Goal: Task Accomplishment & Management: Use online tool/utility

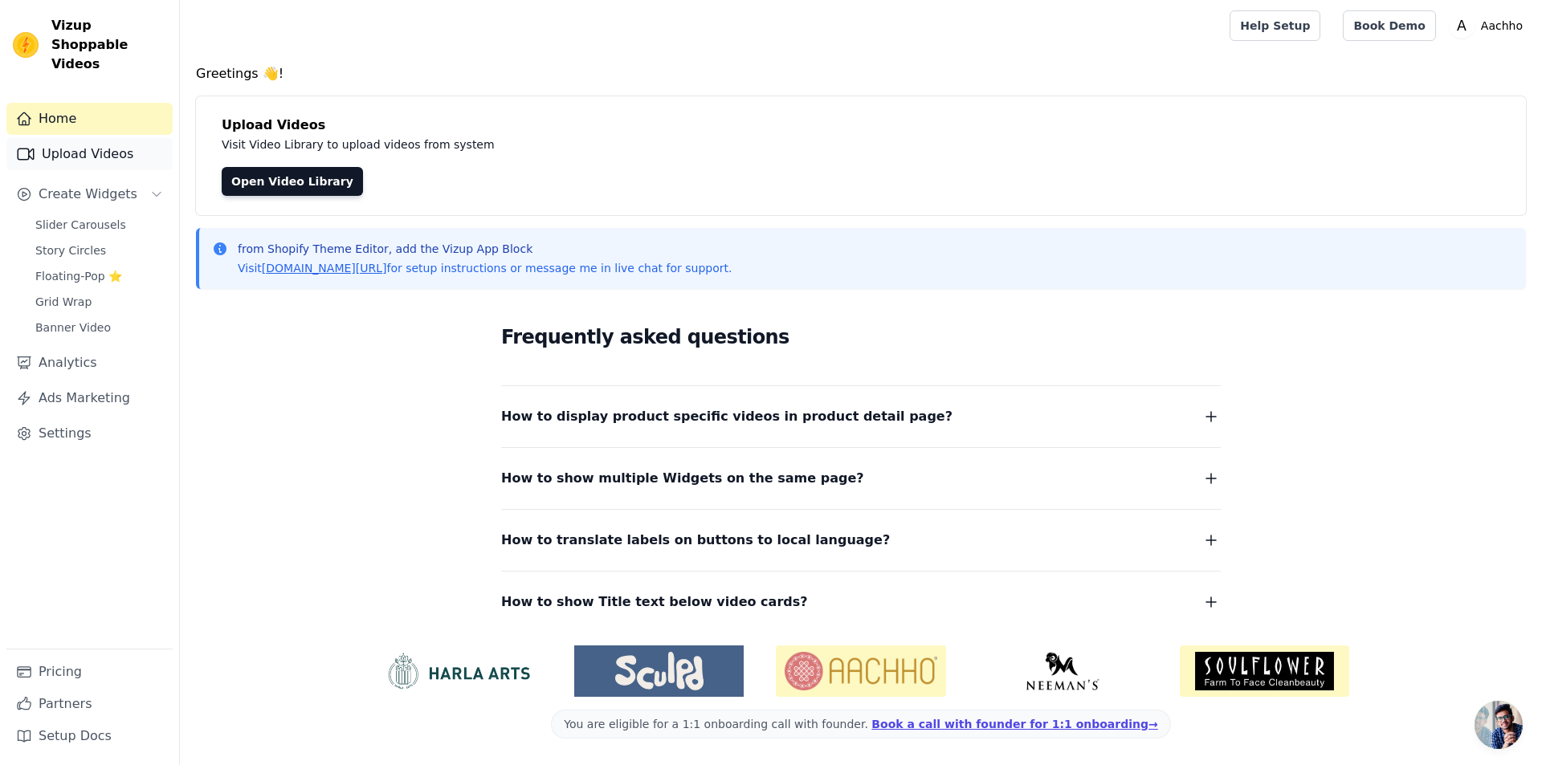
click at [104, 147] on link "Upload Videos" at bounding box center [89, 154] width 166 height 32
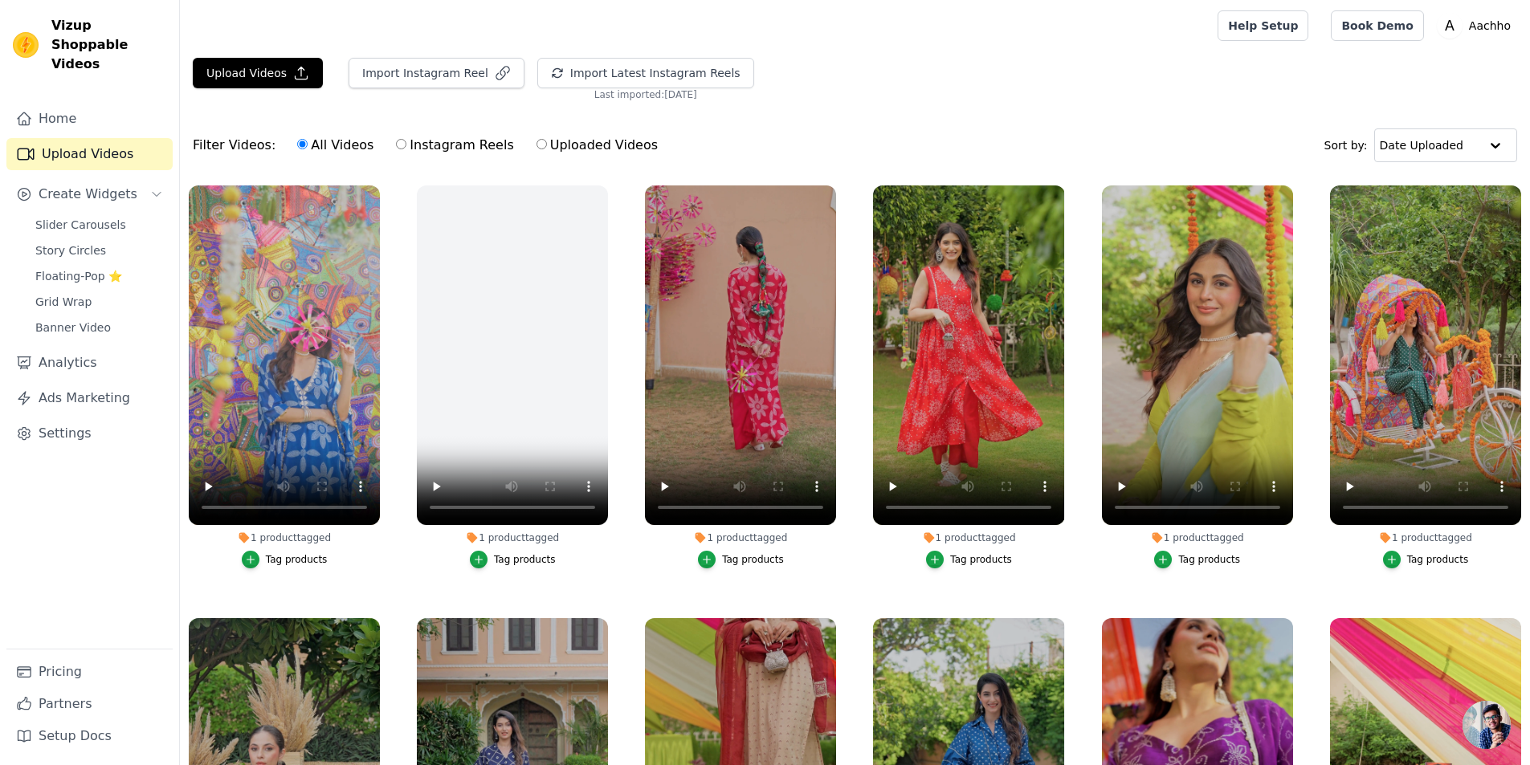
click at [536, 149] on input "Uploaded Videos" at bounding box center [541, 144] width 10 height 10
radio input "true"
click at [281, 67] on button "Upload Videos" at bounding box center [258, 73] width 130 height 31
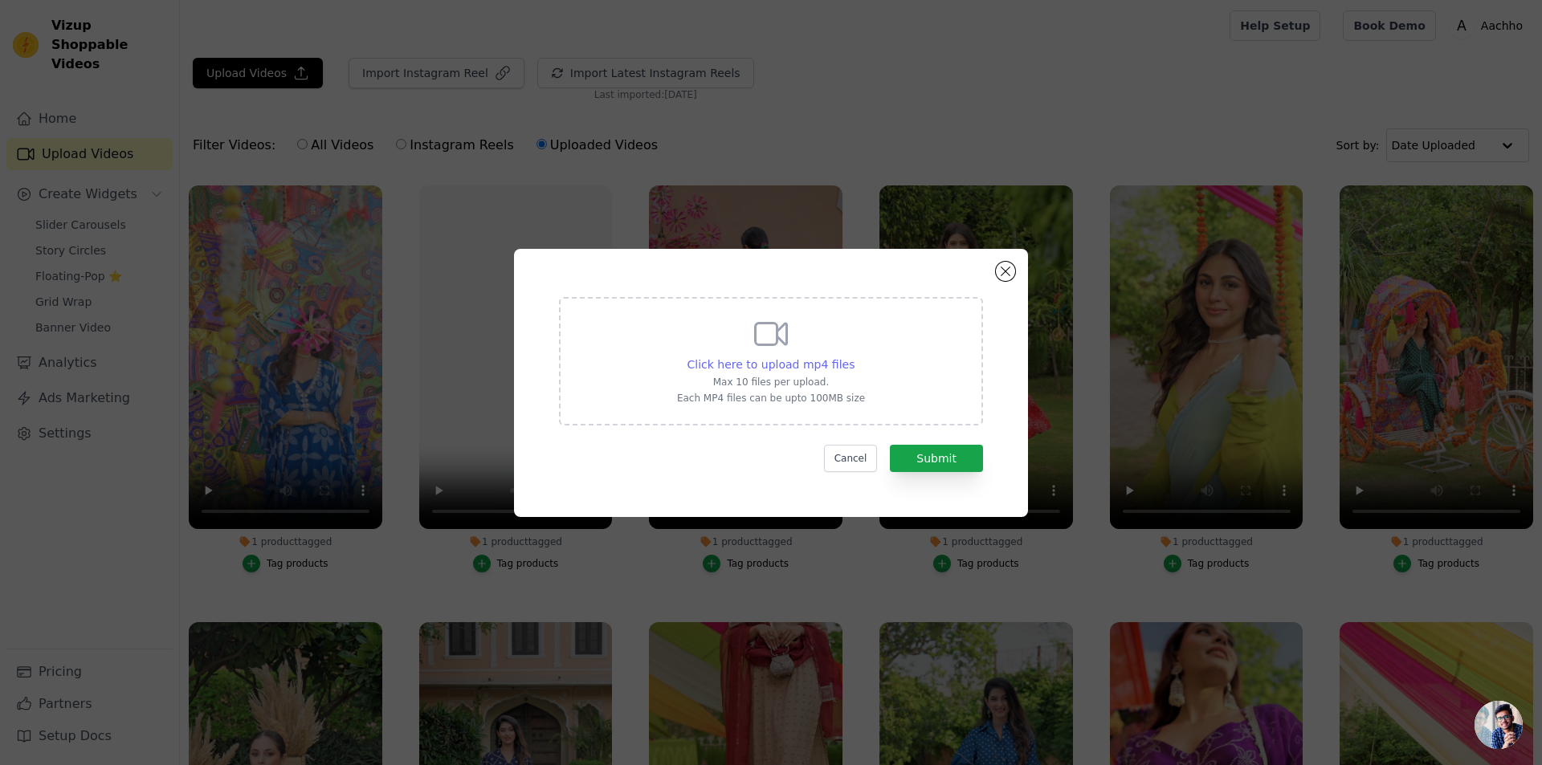
click at [771, 366] on span "Click here to upload mp4 files" at bounding box center [771, 364] width 168 height 13
click at [854, 356] on input "Click here to upload mp4 files Max 10 files per upload. Each MP4 files can be u…" at bounding box center [854, 356] width 1 height 1
type input "C:\fakepath\02. Golden Daisy Mustard Embroidered Doria Suit Set.mp4"
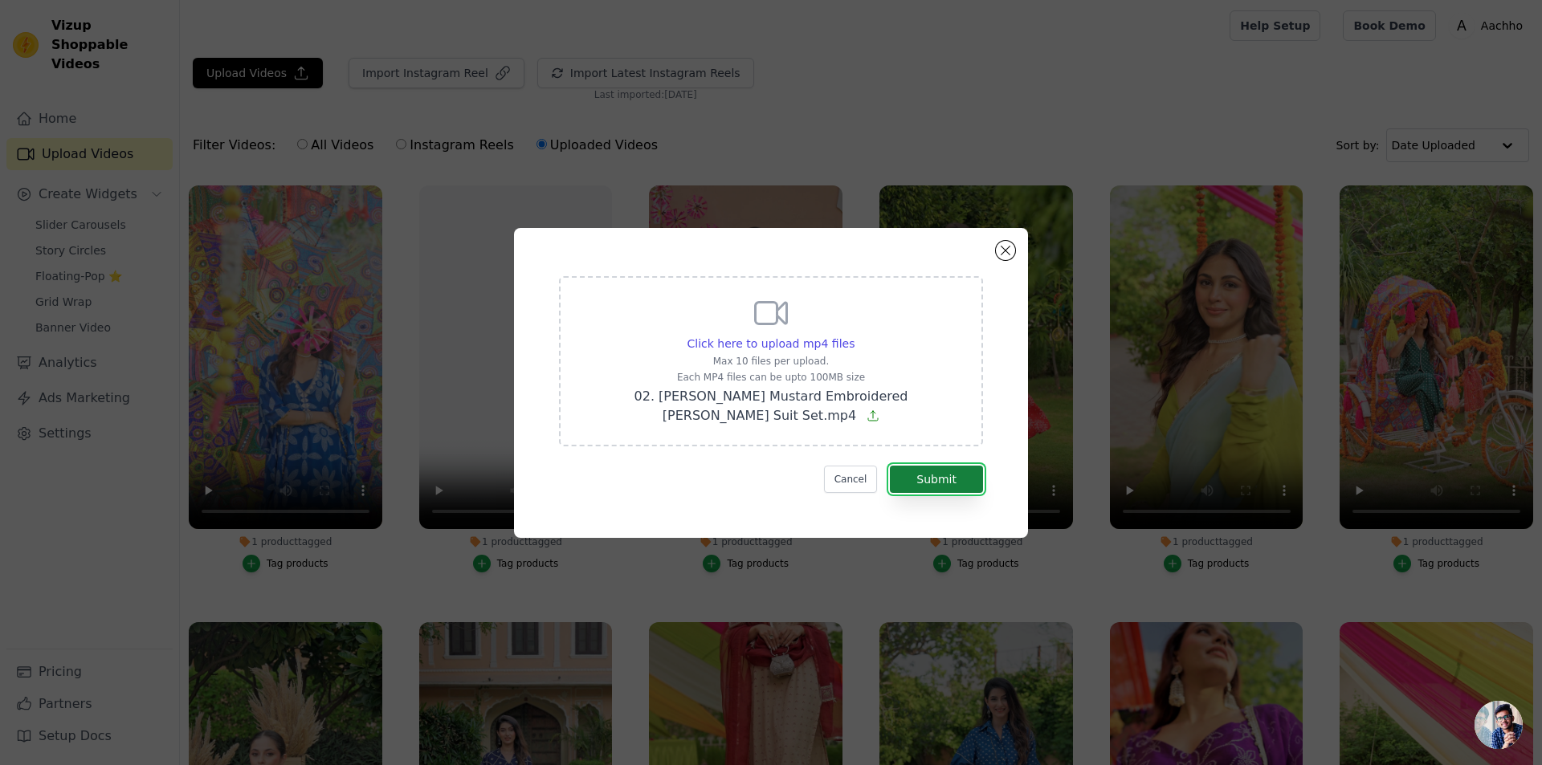
click at [917, 476] on button "Submit" at bounding box center [936, 479] width 93 height 27
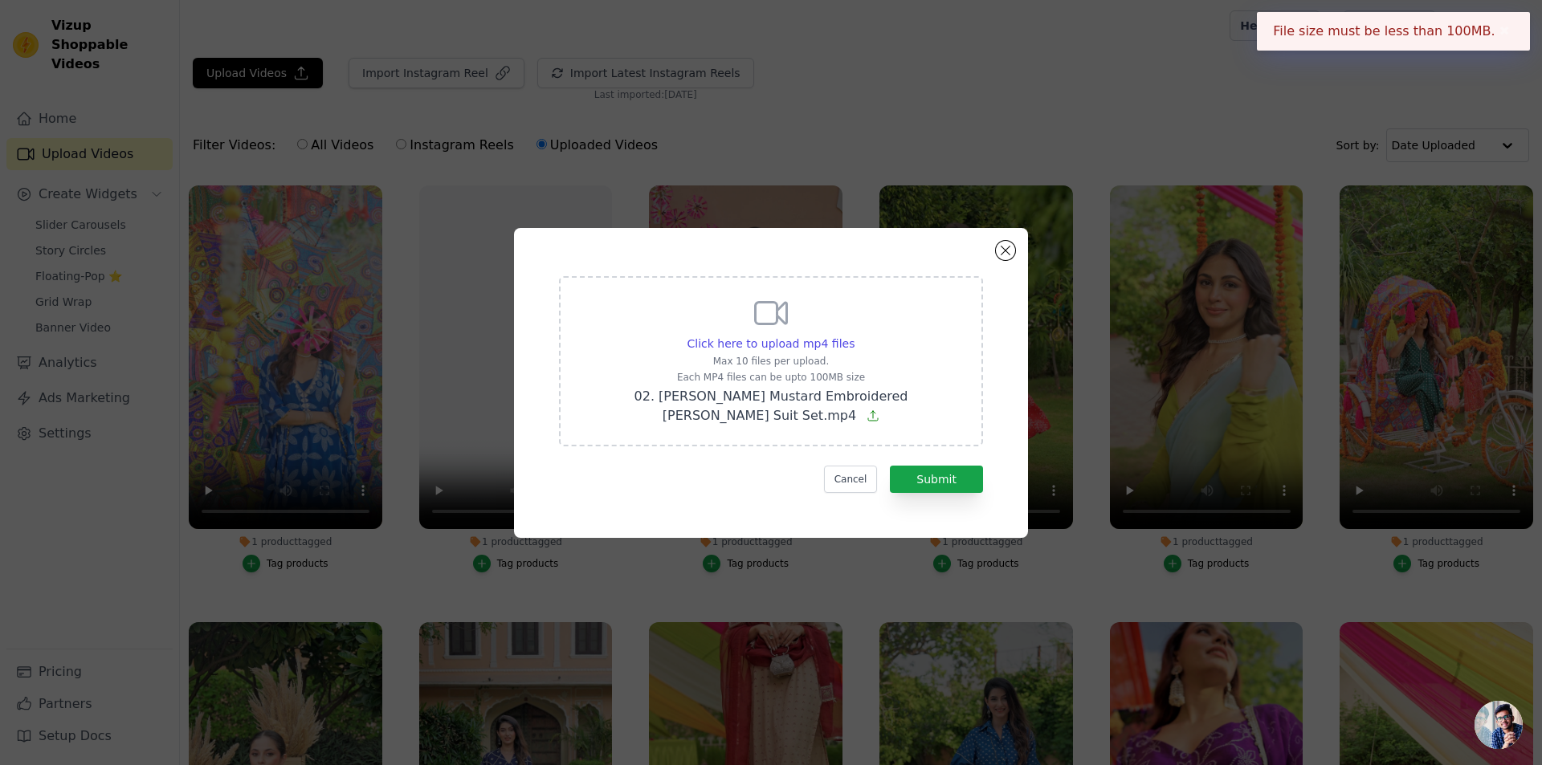
click at [1497, 31] on button "✖" at bounding box center [1504, 31] width 18 height 19
